Goal: Navigation & Orientation: Find specific page/section

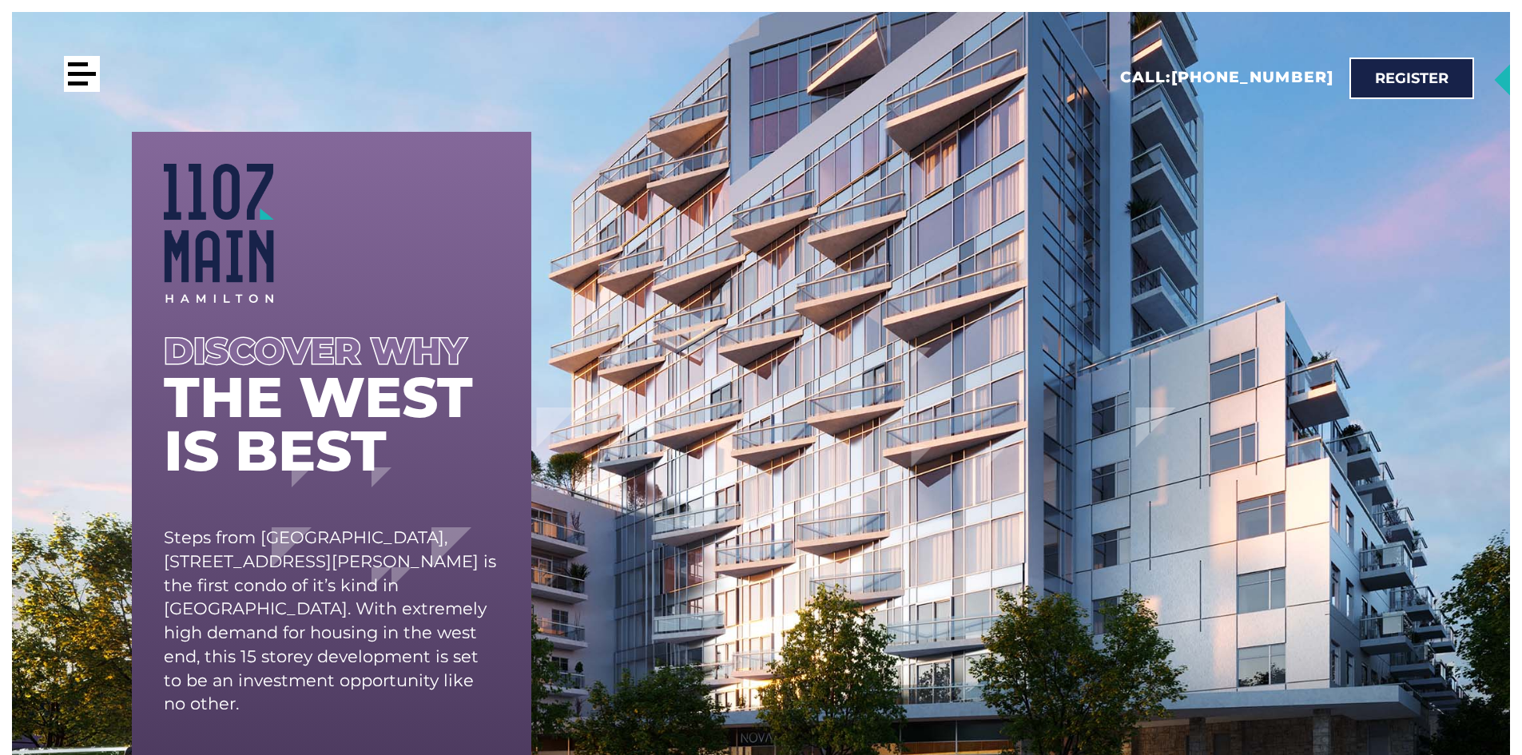
click at [73, 78] on div at bounding box center [82, 74] width 36 height 36
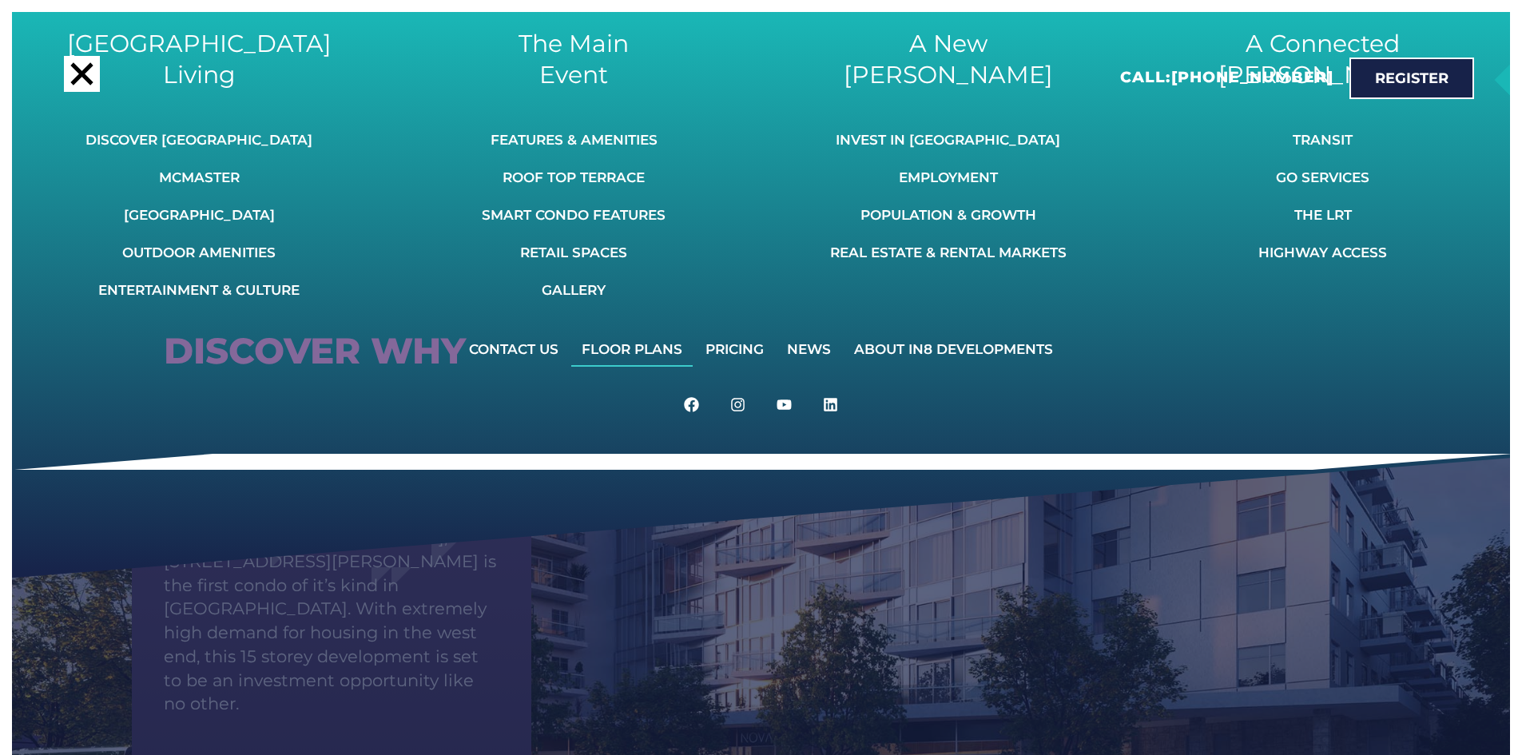
click at [654, 346] on link "Floor Plans" at bounding box center [631, 349] width 121 height 35
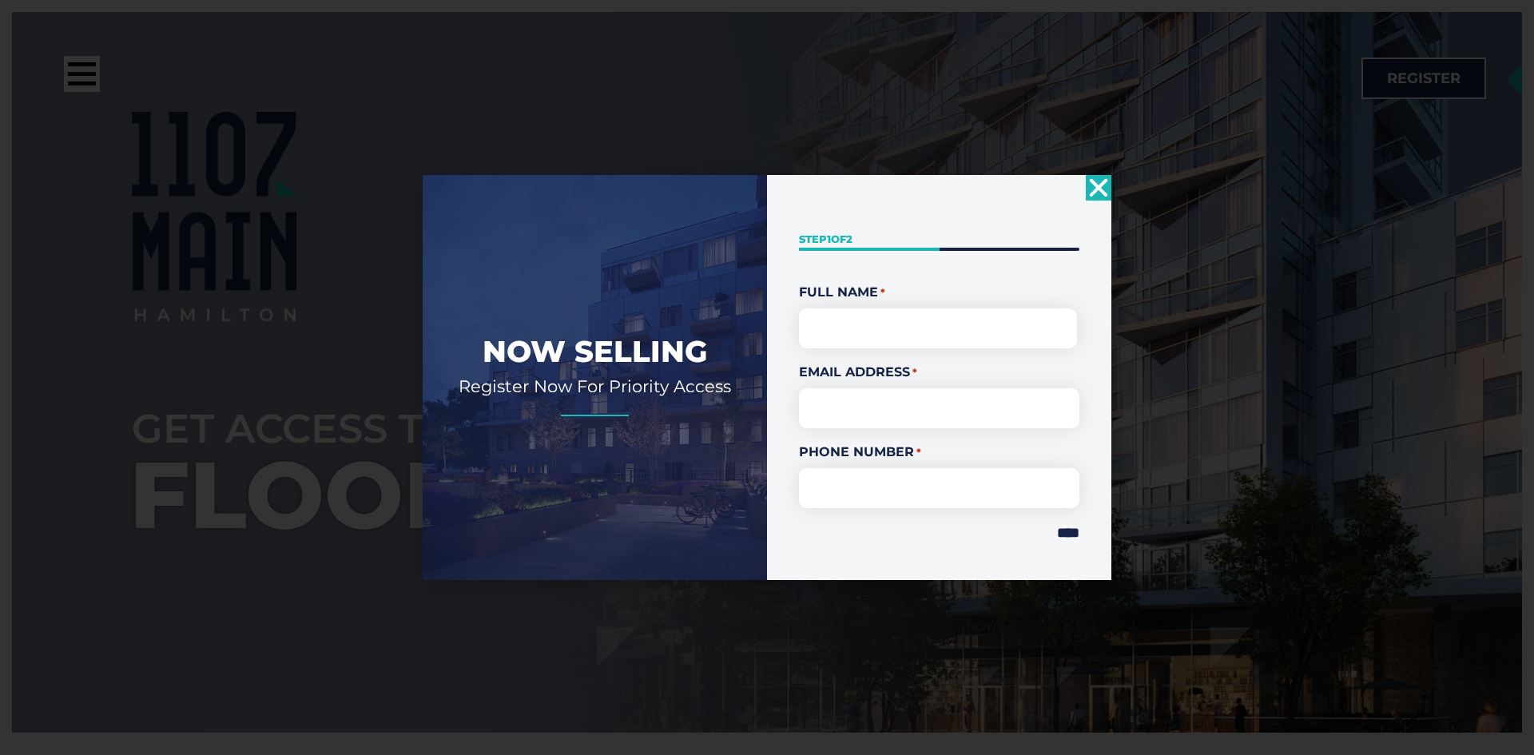
click at [1097, 189] on use "Close" at bounding box center [1099, 187] width 18 height 18
